Goal: Task Accomplishment & Management: Manage account settings

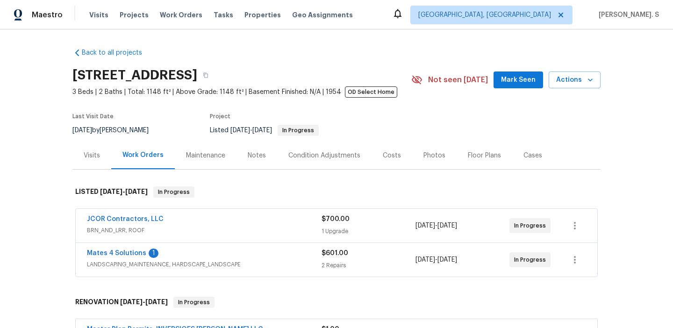
click at [135, 249] on span "Mates 4 Solutions" at bounding box center [116, 253] width 59 height 9
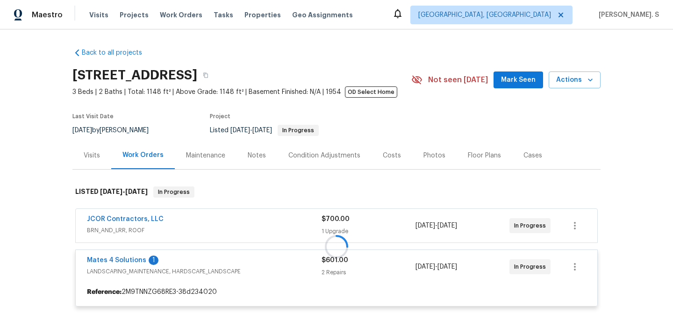
click at [133, 262] on div at bounding box center [336, 246] width 528 height 139
click at [133, 262] on link "Mates 4 Solutions" at bounding box center [116, 260] width 59 height 7
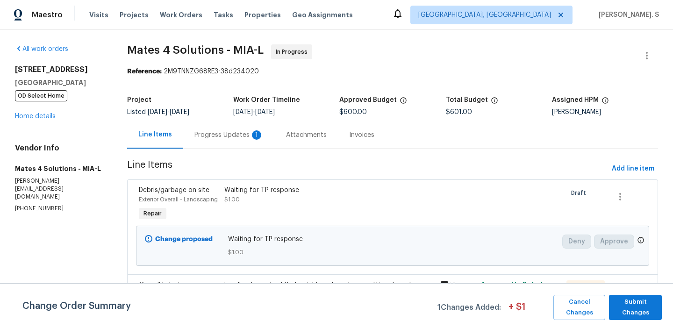
click at [241, 139] on div "Progress Updates 1" at bounding box center [228, 134] width 69 height 9
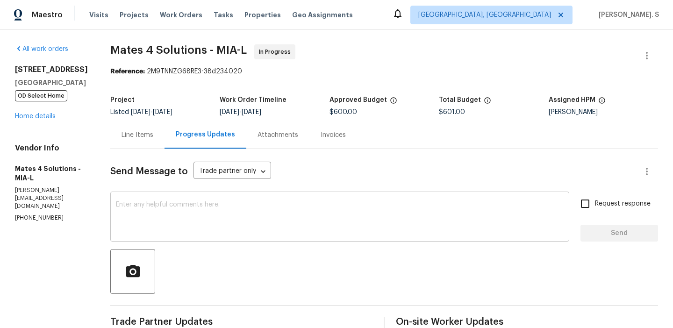
click at [206, 233] on textarea at bounding box center [340, 217] width 448 height 33
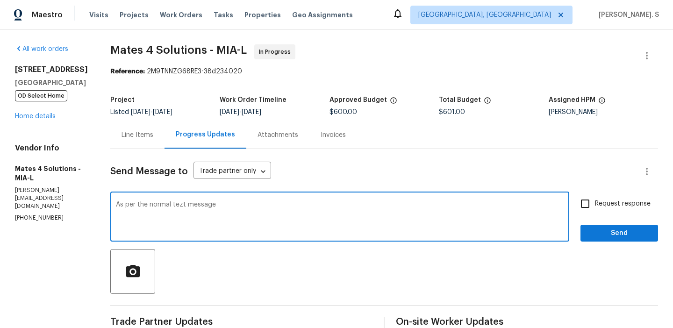
click at [188, 203] on textarea "As per the normal tezt message" at bounding box center [340, 217] width 448 height 33
click at [221, 206] on textarea "As per the normal text message" at bounding box center [340, 217] width 448 height 33
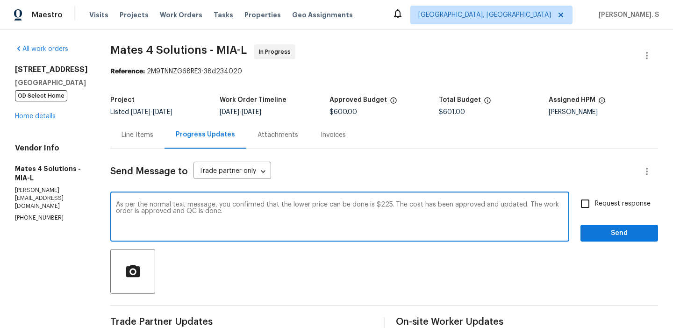
click at [221, 206] on textarea "As per the normal text message, you confirmed that the lower price can be done …" at bounding box center [340, 217] width 448 height 33
type textarea "As per the normal text message, you confirmed that the lower price can be done …"
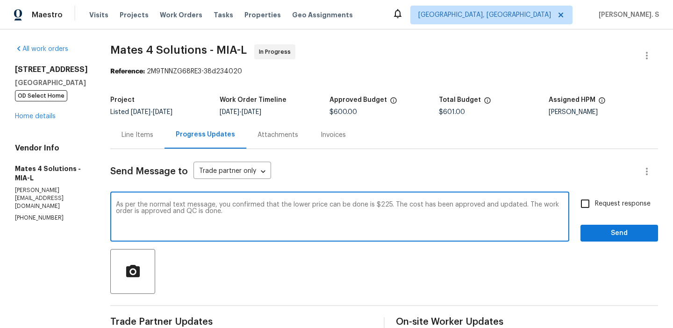
click at [607, 213] on label "Request response" at bounding box center [612, 204] width 75 height 20
click at [595, 213] on input "Request response" at bounding box center [585, 204] width 20 height 20
checkbox input "true"
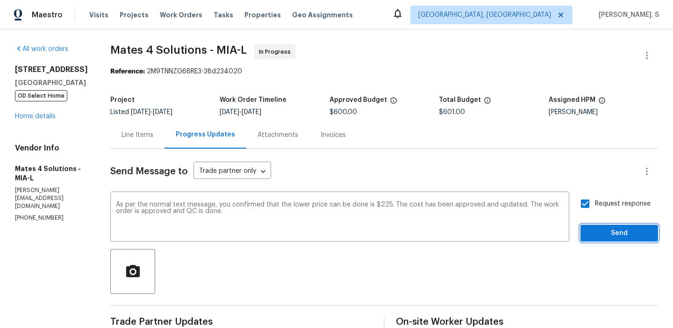
click at [606, 228] on span "Send" at bounding box center [619, 233] width 63 height 12
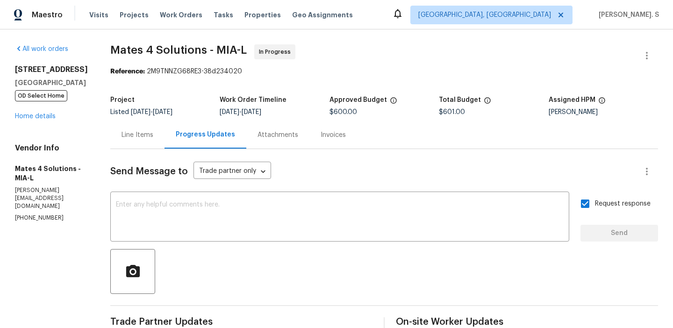
click at [139, 135] on div "Line Items" at bounding box center [137, 134] width 32 height 9
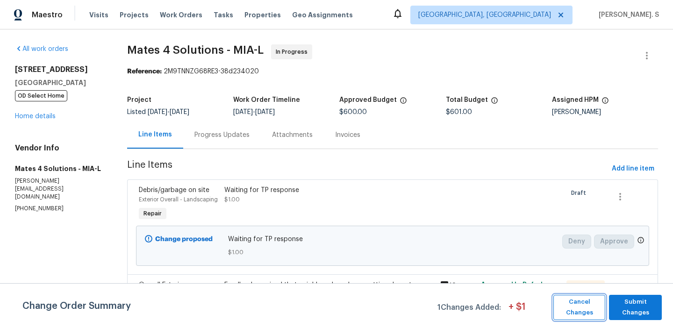
click at [591, 307] on span "Cancel Changes" at bounding box center [579, 307] width 43 height 21
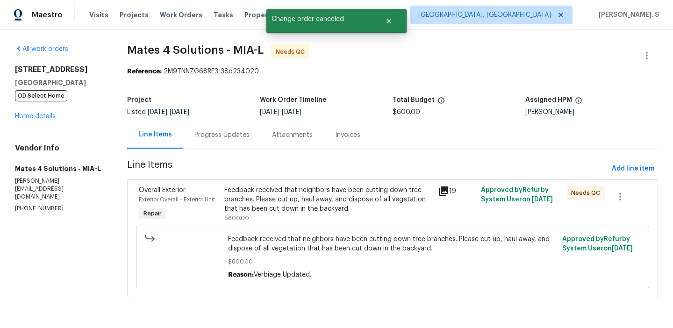
click at [295, 213] on div "Feedback received that neighbors have been cutting down tree branches. Please c…" at bounding box center [328, 199] width 208 height 28
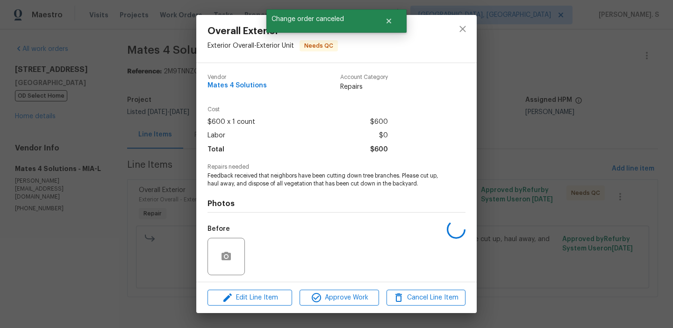
scroll to position [64, 0]
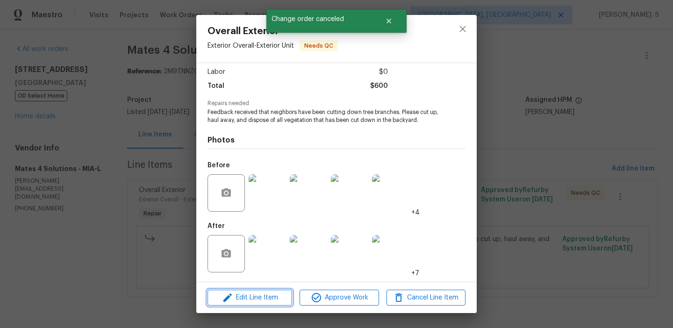
click at [264, 303] on button "Edit Line Item" at bounding box center [249, 298] width 85 height 16
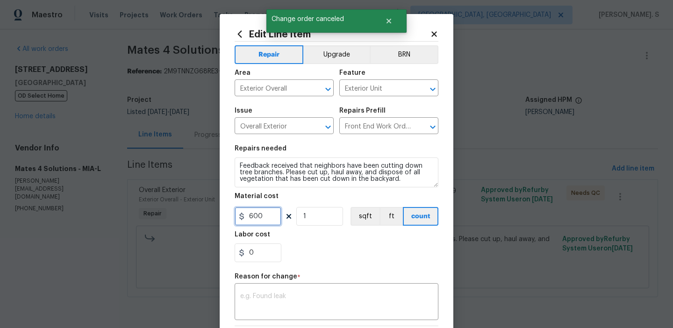
click at [263, 215] on input "600" at bounding box center [257, 216] width 47 height 19
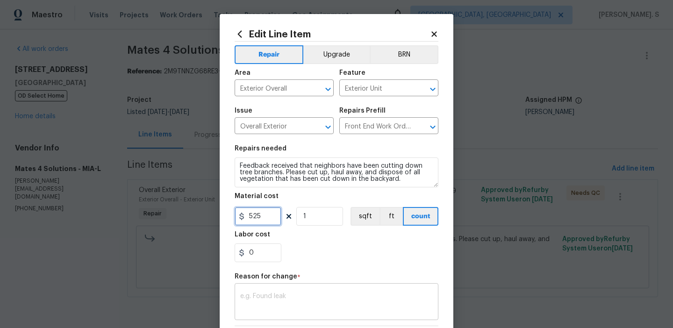
type input "525"
click at [356, 301] on textarea at bounding box center [336, 303] width 192 height 20
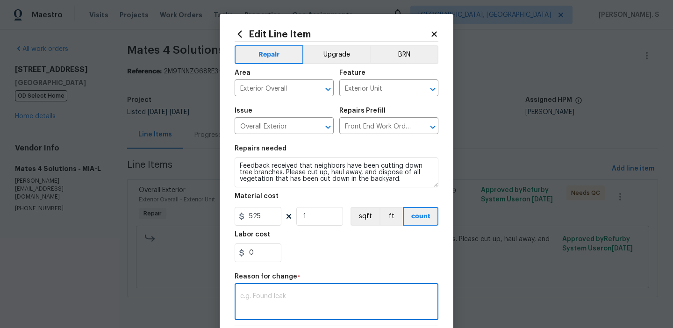
click at [360, 304] on textarea at bounding box center [336, 303] width 192 height 20
paste textarea "(GJ) Updated cost per BR team approval."
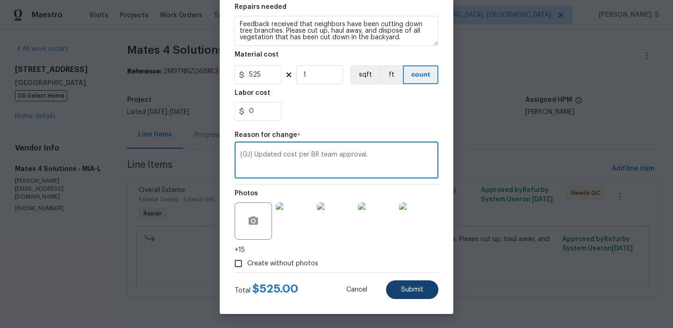
type textarea "(GJ) Updated cost per BR team approval."
click at [400, 298] on button "Submit" at bounding box center [412, 289] width 52 height 19
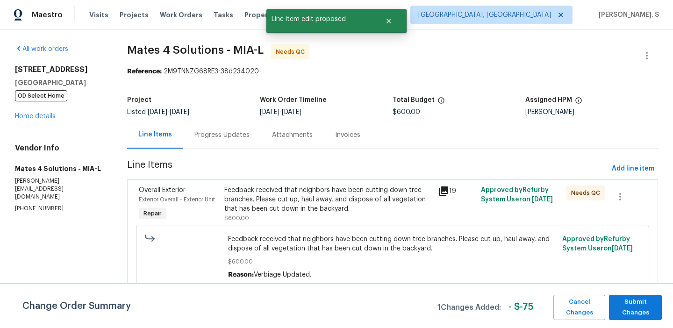
scroll to position [0, 0]
click at [648, 308] on span "Submit Changes" at bounding box center [634, 307] width 43 height 21
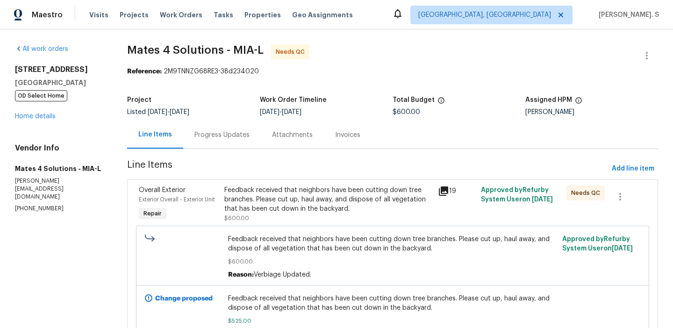
click at [352, 198] on div "Feedback received that neighbors have been cutting down tree branches. Please c…" at bounding box center [328, 199] width 208 height 28
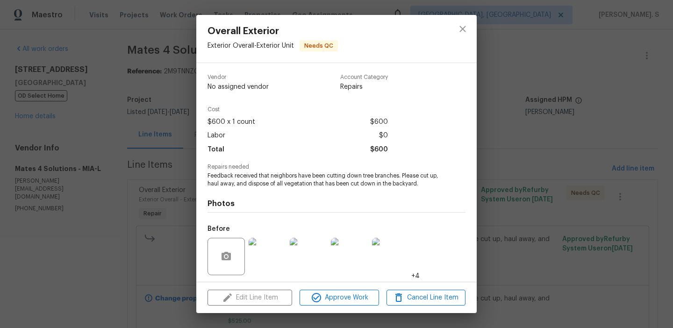
scroll to position [64, 0]
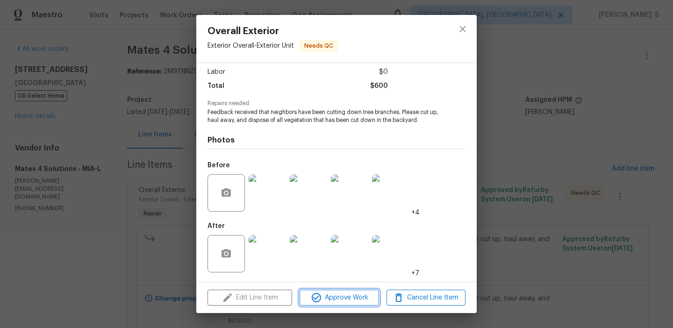
click at [348, 301] on span "Approve Work" at bounding box center [338, 298] width 73 height 12
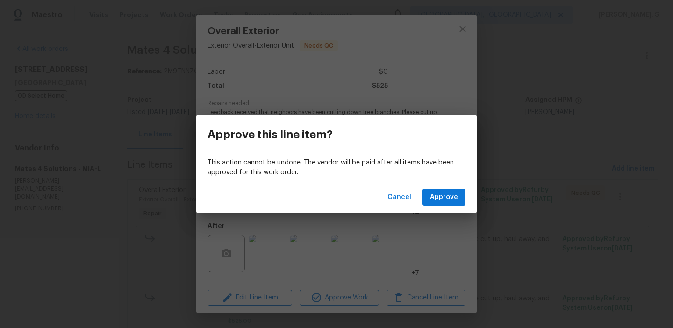
click at [467, 199] on div "Cancel Approve" at bounding box center [336, 197] width 280 height 32
click at [450, 201] on span "Approve" at bounding box center [444, 198] width 28 height 12
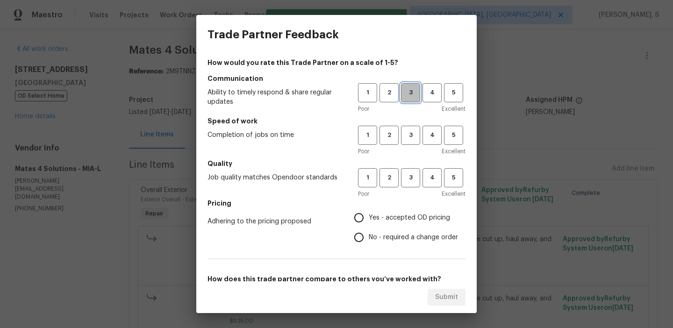
click at [405, 98] on span "3" at bounding box center [410, 92] width 17 height 11
click at [410, 134] on span "3" at bounding box center [410, 135] width 17 height 11
click at [410, 187] on button "3" at bounding box center [410, 177] width 19 height 19
click at [398, 233] on span "No - required a change order" at bounding box center [413, 238] width 89 height 10
click at [369, 233] on input "No - required a change order" at bounding box center [359, 237] width 20 height 20
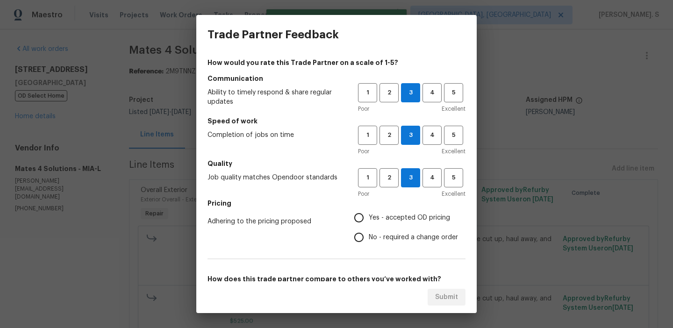
radio input "true"
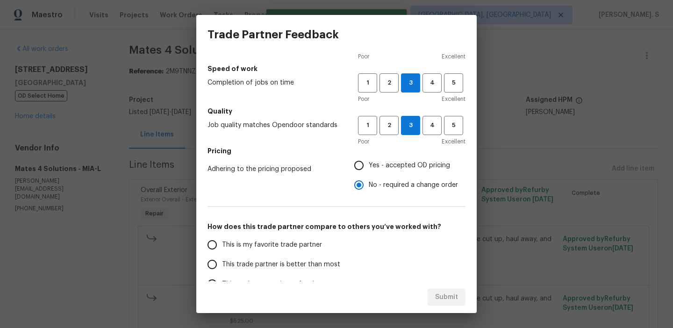
click at [299, 265] on span "This trade partner is better than most" at bounding box center [281, 265] width 118 height 10
click at [222, 265] on input "This trade partner is better than most" at bounding box center [212, 265] width 20 height 20
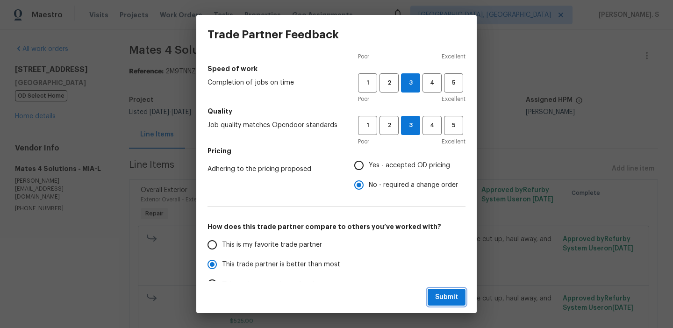
click at [446, 302] on span "Submit" at bounding box center [446, 297] width 23 height 12
radio input "true"
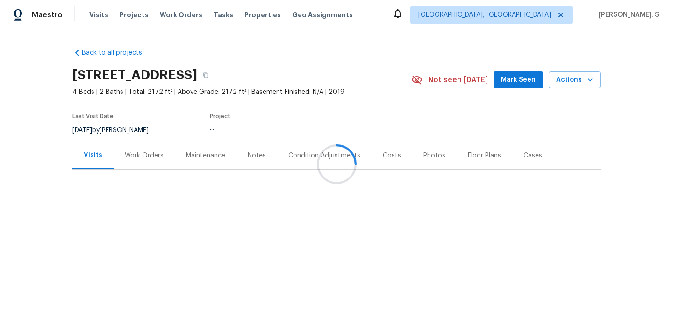
click at [132, 161] on div at bounding box center [336, 164] width 673 height 328
click at [132, 161] on div "Work Orders" at bounding box center [144, 156] width 61 height 28
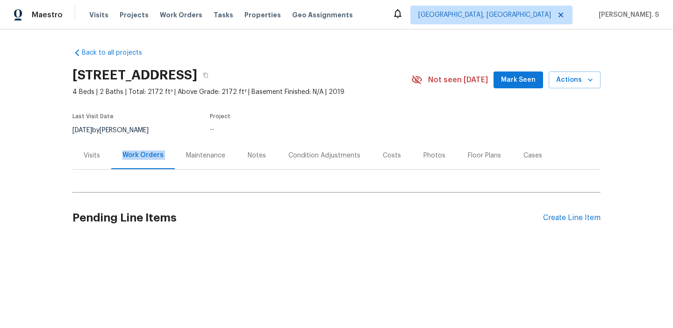
click at [132, 161] on div "Work Orders" at bounding box center [143, 156] width 64 height 28
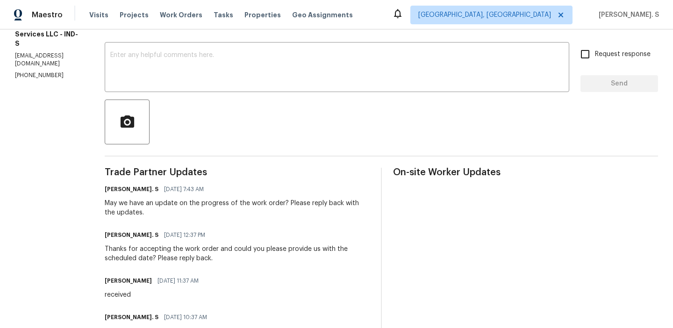
scroll to position [159, 0]
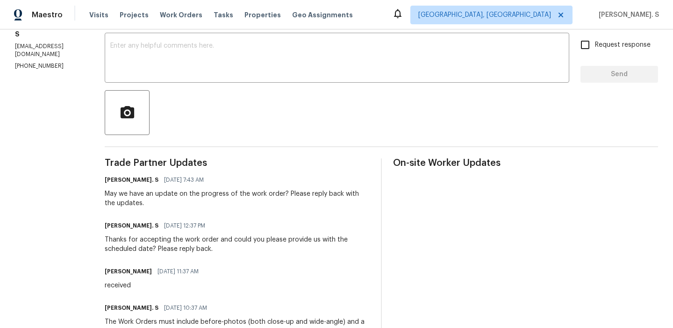
click at [50, 62] on p "(864) 417-2898" at bounding box center [48, 66] width 67 height 8
copy p "(864) 417-2898"
click at [140, 233] on div "Glory Joyce. S 09/17/2025 12:37 PM Thanks for accepting the work order and coul…" at bounding box center [237, 236] width 265 height 35
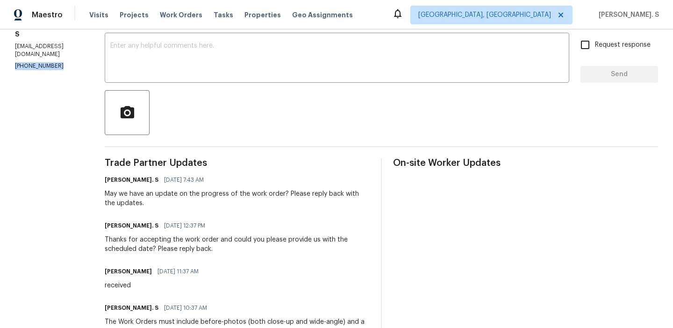
click at [140, 233] on div "Glory Joyce. S 09/17/2025 12:37 PM Thanks for accepting the work order and coul…" at bounding box center [237, 236] width 265 height 35
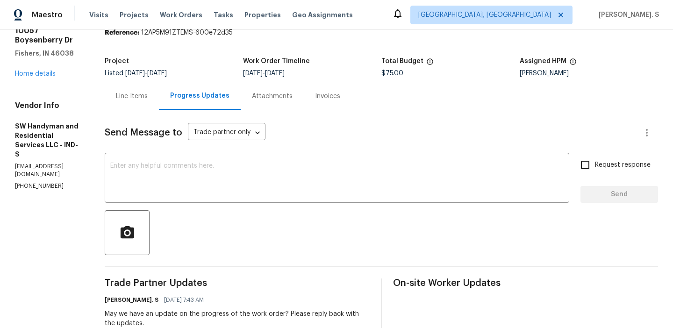
click at [56, 84] on div "All work orders 10057 Boysenberry Dr Fishers, IN 46038 Home details Vendor Info…" at bounding box center [48, 98] width 67 height 185
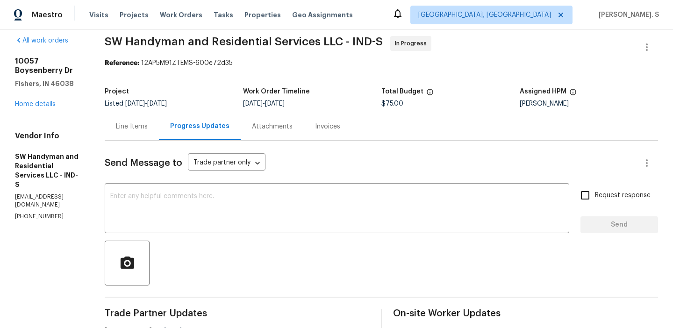
scroll to position [0, 0]
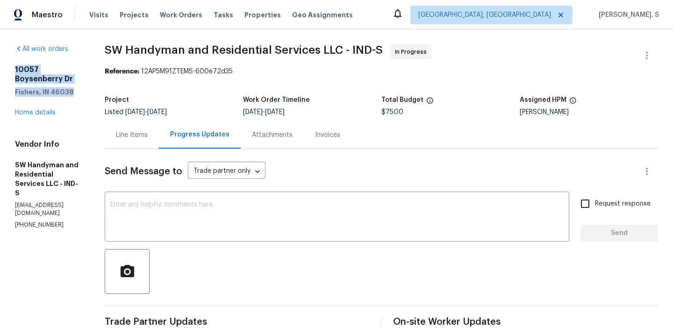
drag, startPoint x: 71, startPoint y: 89, endPoint x: 9, endPoint y: 64, distance: 66.8
click at [10, 64] on div "All work orders 10057 Boysenberry Dr Fishers, IN 46038 Home details Vendor Info…" at bounding box center [336, 321] width 673 height 584
copy div "10057 Boysenberry Dr Fishers, IN 46038"
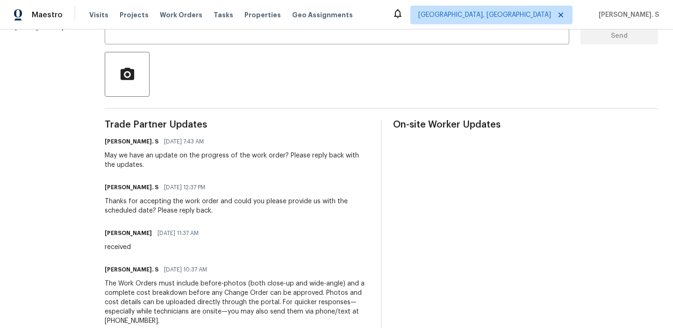
click at [162, 204] on div "Thanks for accepting the work order and could you please provide us with the sc…" at bounding box center [237, 206] width 265 height 19
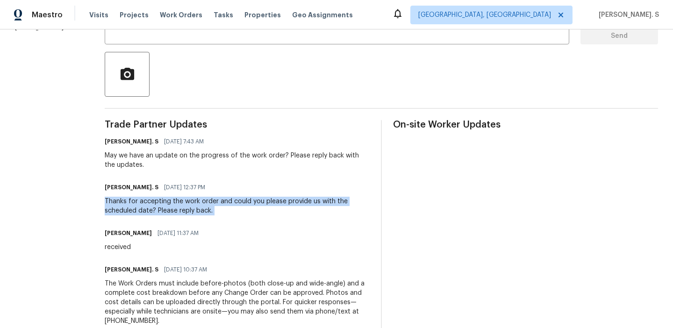
click at [167, 158] on div "May we have an update on the progress of the work order? Please reply back with…" at bounding box center [237, 160] width 265 height 19
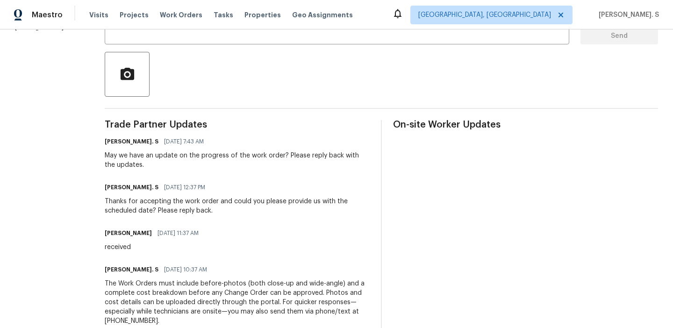
click at [167, 158] on div "May we have an update on the progress of the work order? Please reply back with…" at bounding box center [237, 160] width 265 height 19
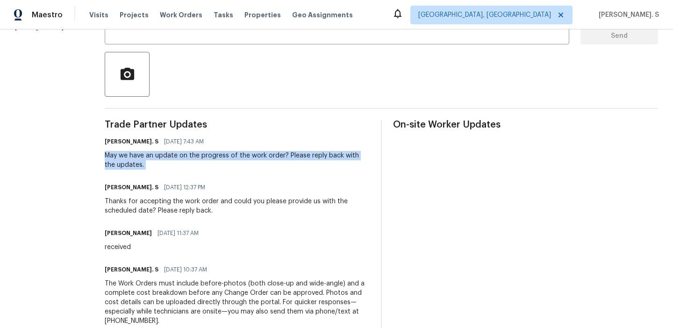
copy div "May we have an update on the progress of the work order? Please reply back with…"
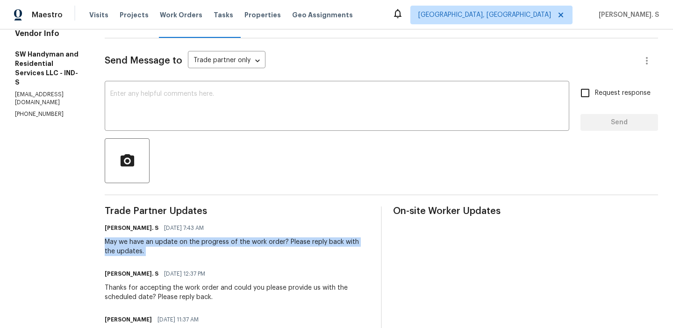
scroll to position [0, 0]
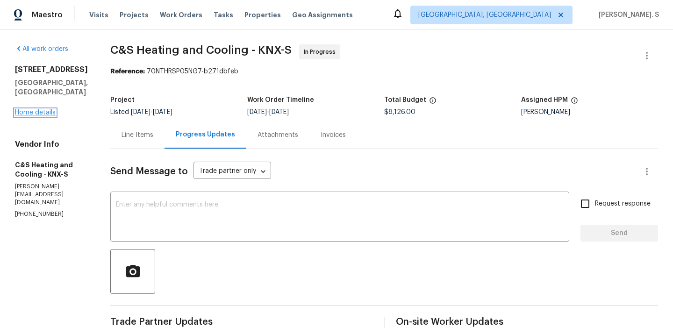
click at [28, 109] on link "Home details" at bounding box center [35, 112] width 41 height 7
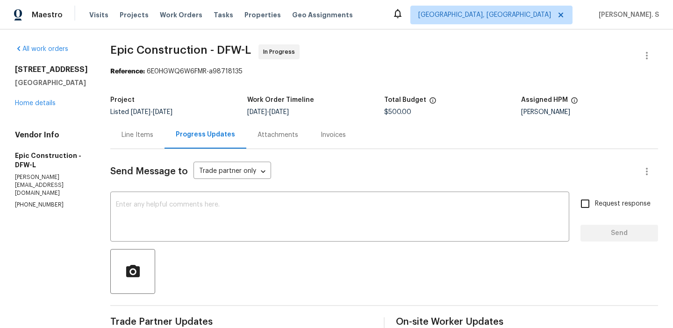
scroll to position [4, 0]
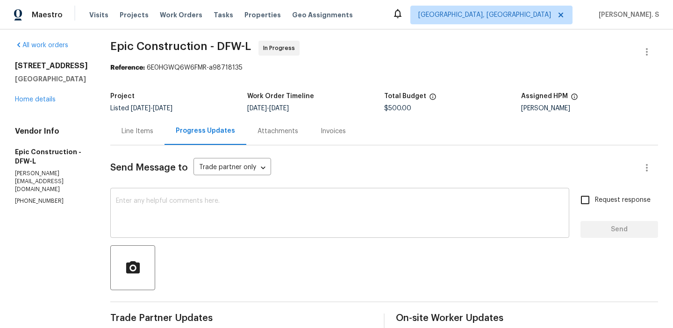
click at [268, 213] on textarea at bounding box center [340, 214] width 448 height 33
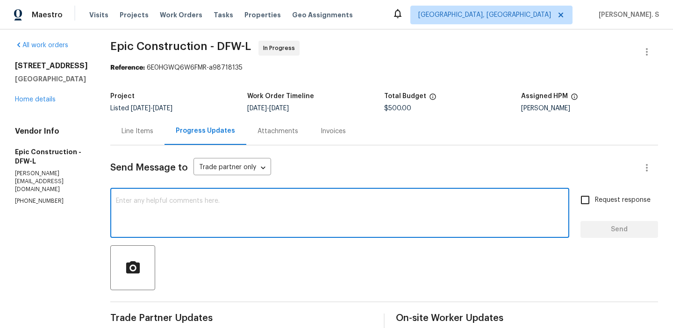
scroll to position [142, 0]
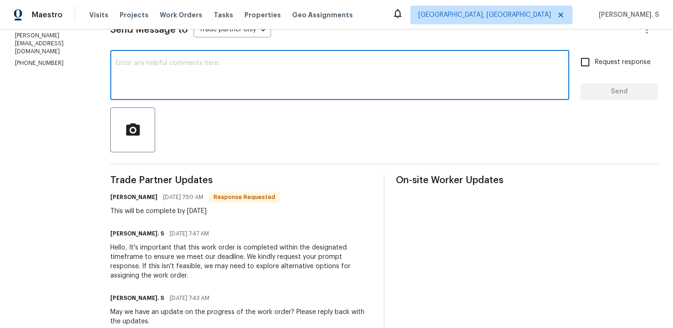
click at [234, 71] on textarea at bounding box center [340, 76] width 448 height 33
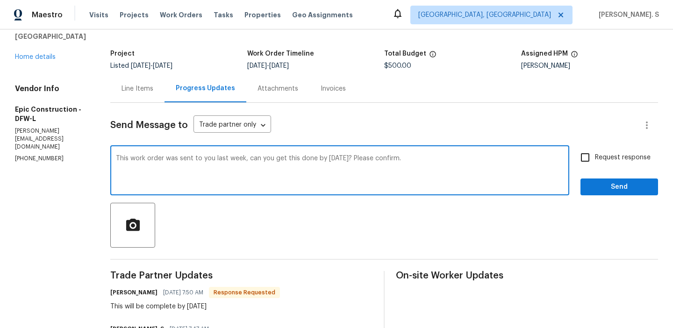
scroll to position [202, 0]
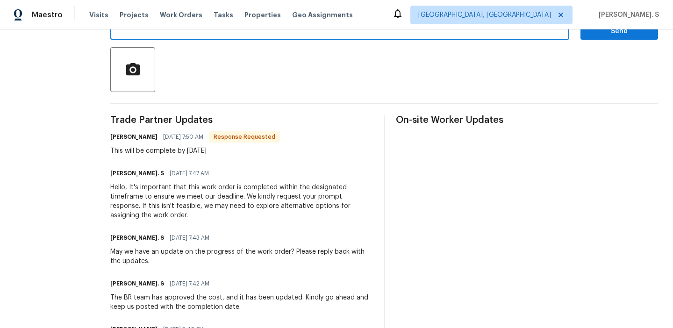
type textarea "This work order was sent to you last week, can you get this done by tomorrow? P…"
click at [151, 144] on div "Mitch Macpherson 09/18/2025 7:50 AM Response Requested This will be complete by…" at bounding box center [195, 142] width 170 height 25
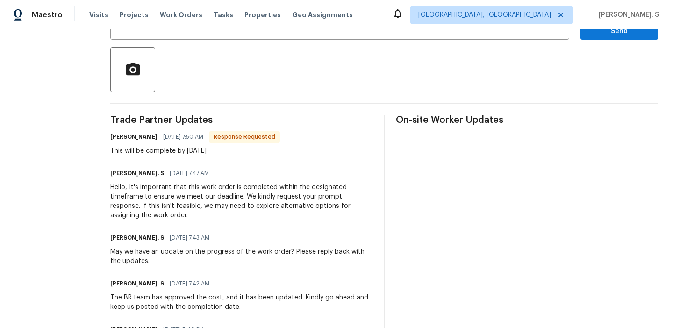
copy div "This will be complete by Saturday"
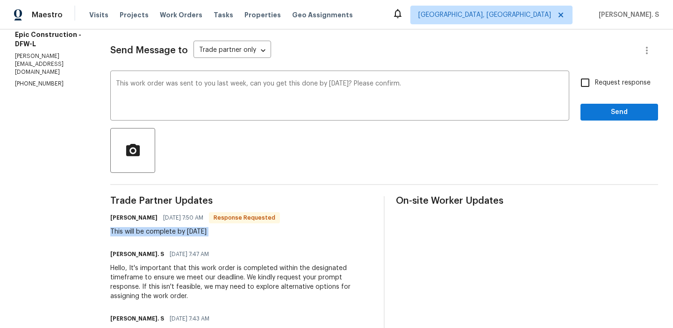
click at [592, 92] on input "Request response" at bounding box center [585, 83] width 20 height 20
checkbox input "true"
click at [597, 109] on span "Send" at bounding box center [619, 113] width 63 height 12
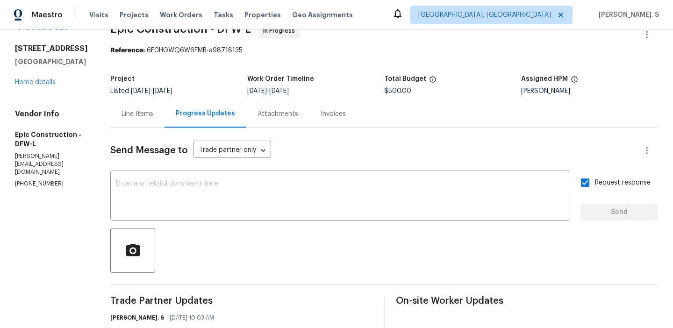
scroll to position [121, 0]
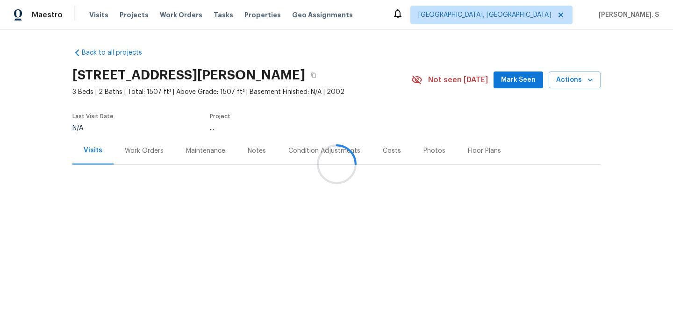
click at [141, 166] on div at bounding box center [336, 164] width 673 height 328
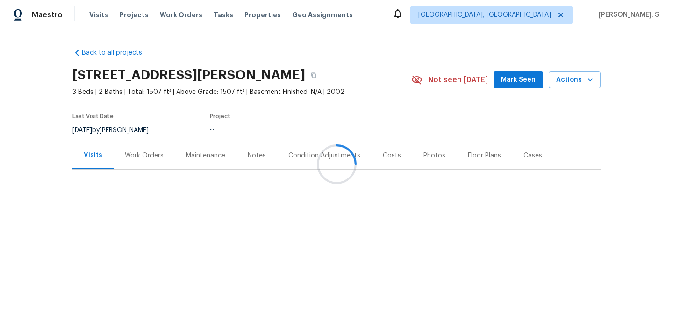
click at [141, 166] on div at bounding box center [336, 164] width 673 height 328
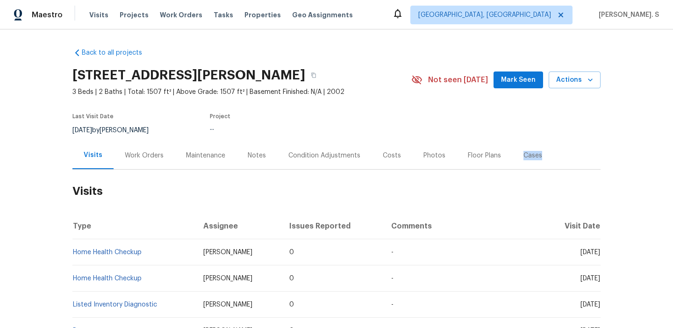
click at [141, 171] on h2 "Visits" at bounding box center [336, 191] width 528 height 43
click at [143, 154] on div "Work Orders" at bounding box center [144, 155] width 39 height 9
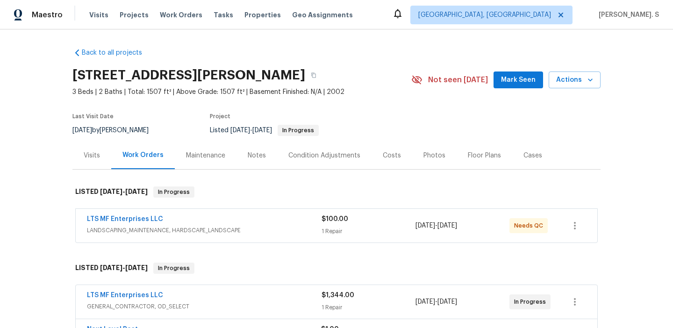
scroll to position [100, 0]
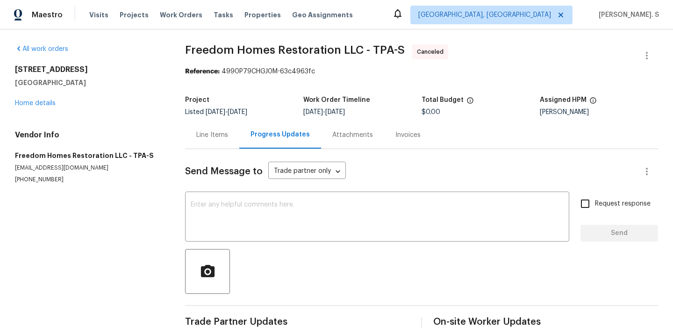
scroll to position [21, 0]
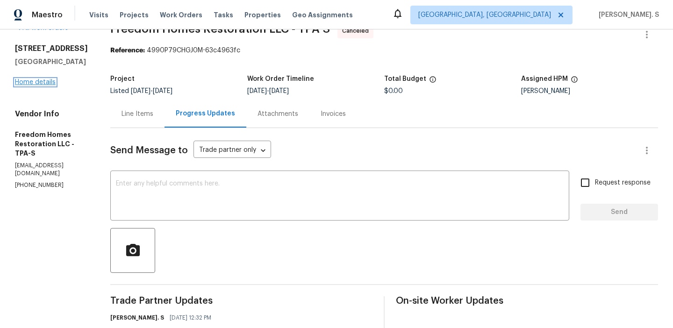
click at [30, 85] on link "Home details" at bounding box center [35, 82] width 41 height 7
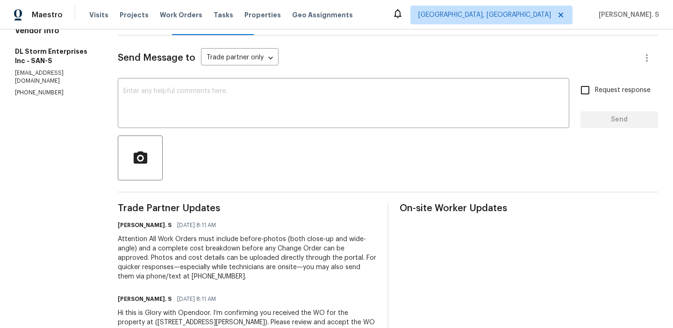
scroll to position [115, 0]
